Goal: Go to known website: Access a specific website the user already knows

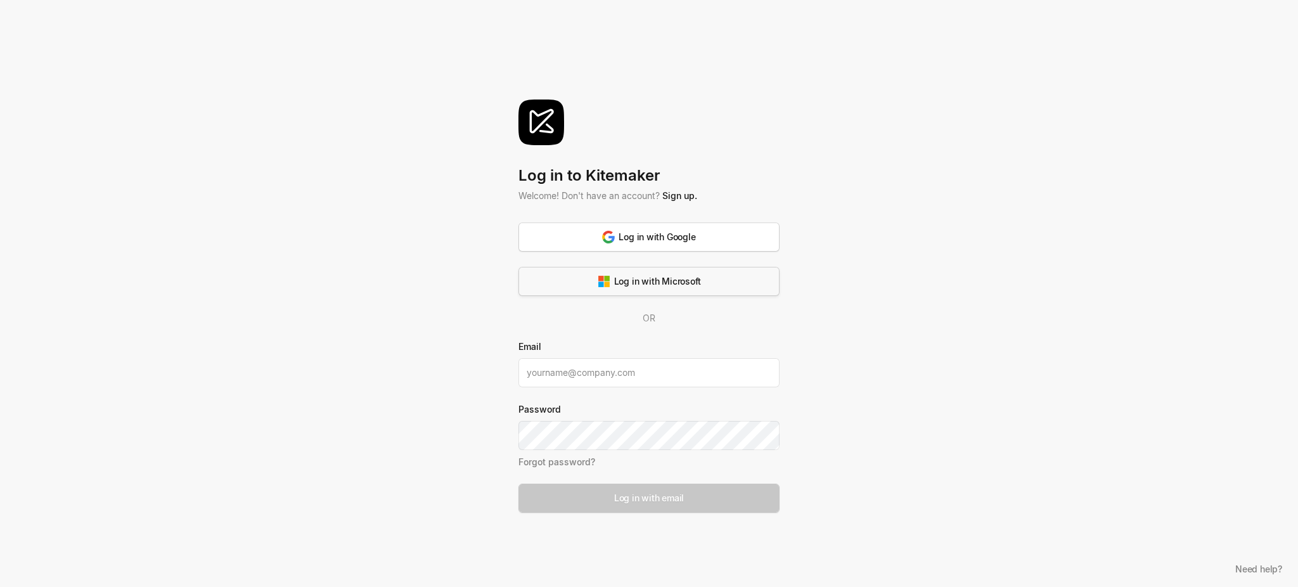
click at [660, 274] on div "Log in with Microsoft" at bounding box center [648, 280] width 103 height 13
